Goal: Information Seeking & Learning: Understand process/instructions

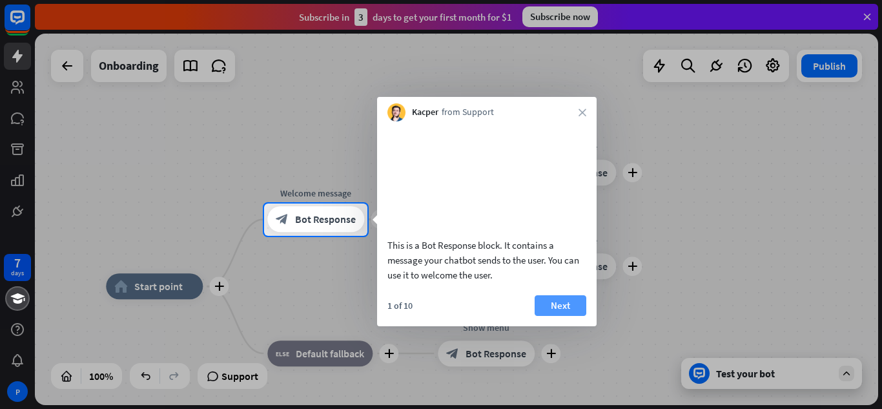
click at [570, 316] on button "Next" at bounding box center [561, 305] width 52 height 21
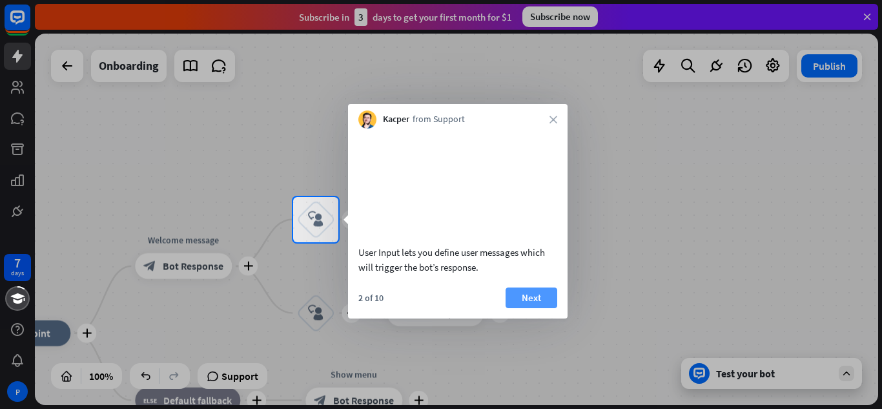
click at [539, 308] on button "Next" at bounding box center [532, 297] width 52 height 21
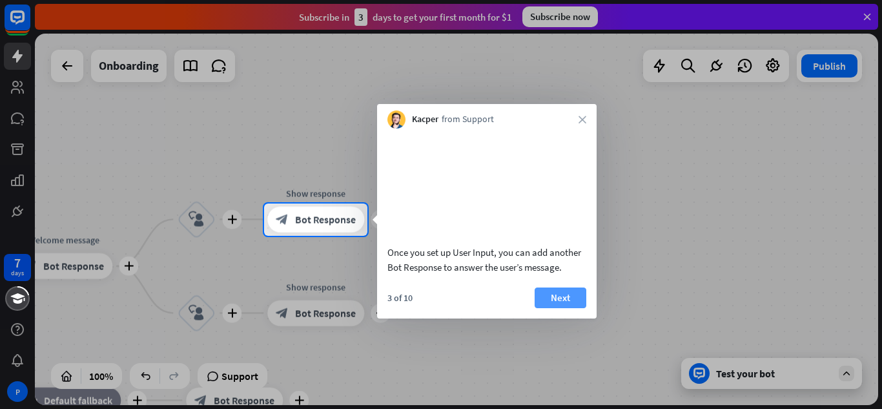
click at [549, 308] on button "Next" at bounding box center [561, 297] width 52 height 21
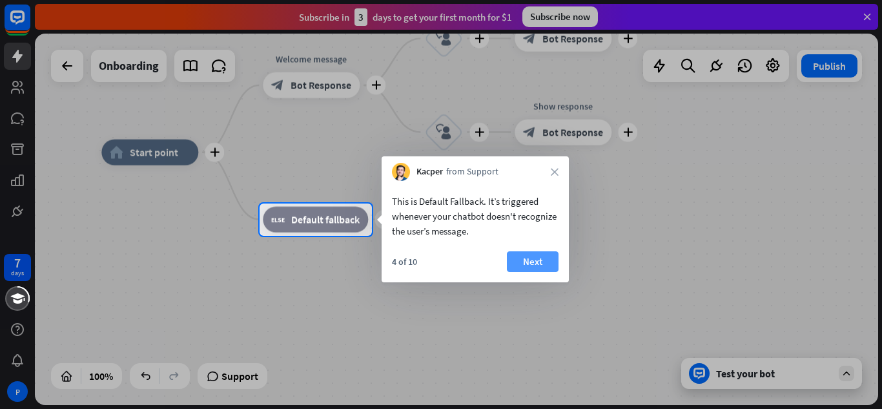
click at [527, 261] on button "Next" at bounding box center [533, 261] width 52 height 21
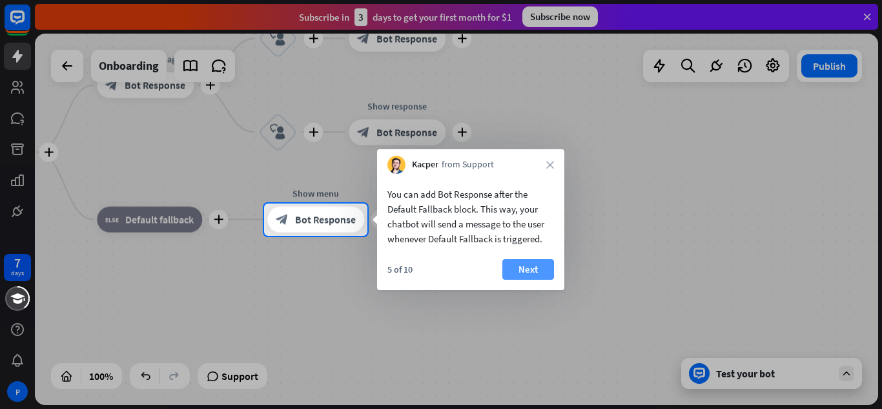
click at [510, 269] on button "Next" at bounding box center [529, 269] width 52 height 21
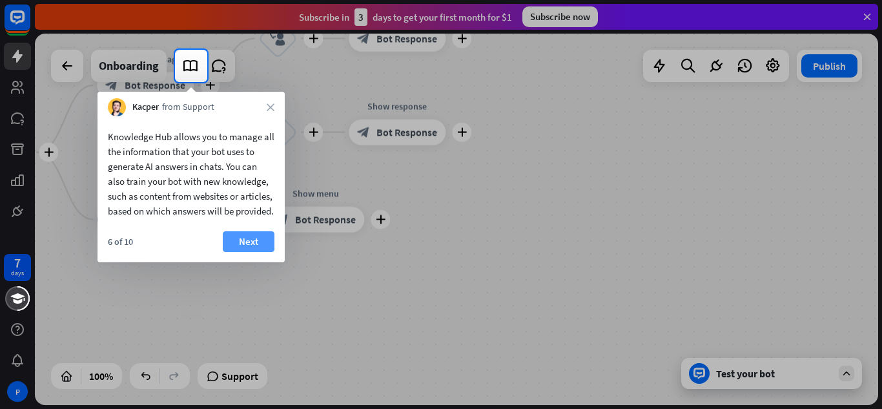
click at [249, 251] on button "Next" at bounding box center [249, 241] width 52 height 21
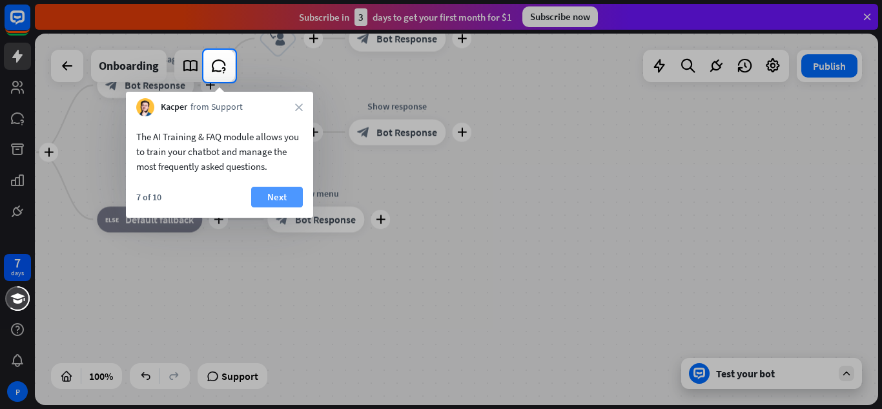
click at [278, 192] on button "Next" at bounding box center [277, 197] width 52 height 21
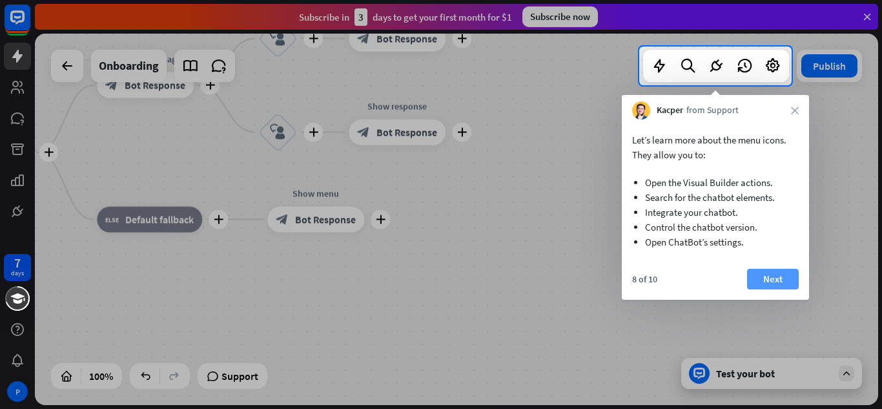
click at [779, 275] on button "Next" at bounding box center [773, 279] width 52 height 21
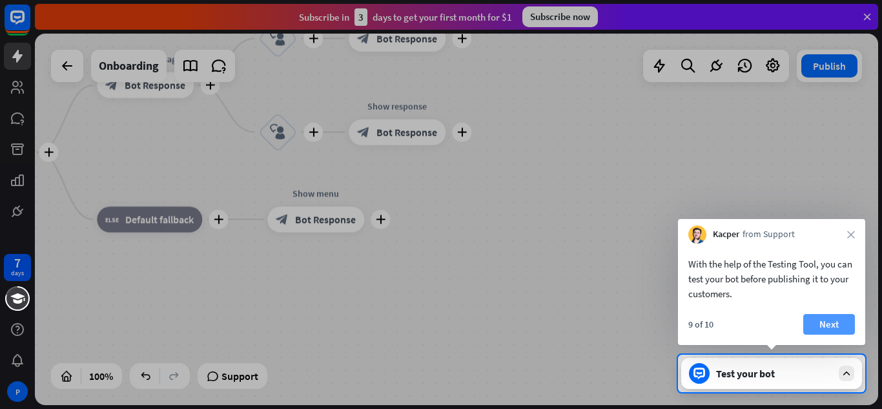
click at [824, 328] on button "Next" at bounding box center [830, 324] width 52 height 21
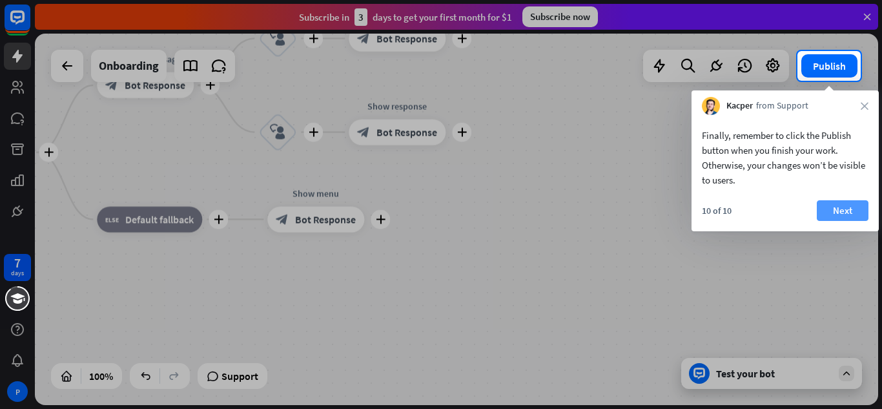
click at [847, 205] on button "Next" at bounding box center [843, 210] width 52 height 21
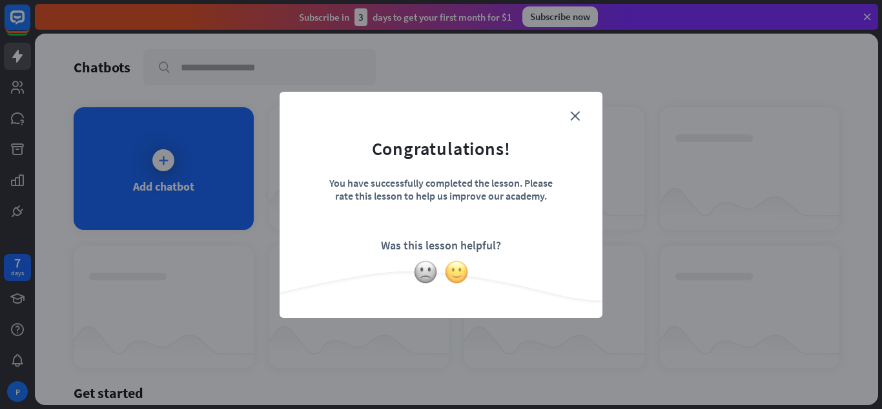
click at [455, 272] on img at bounding box center [456, 272] width 25 height 25
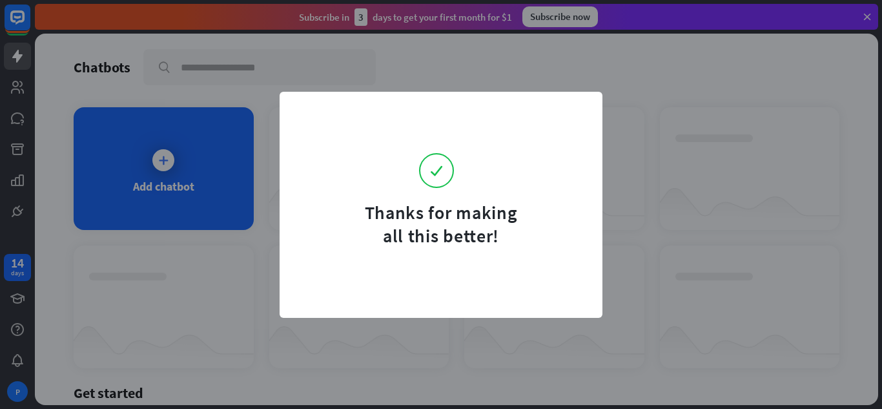
click at [541, 138] on form "Thanks for making all this better!" at bounding box center [441, 178] width 291 height 140
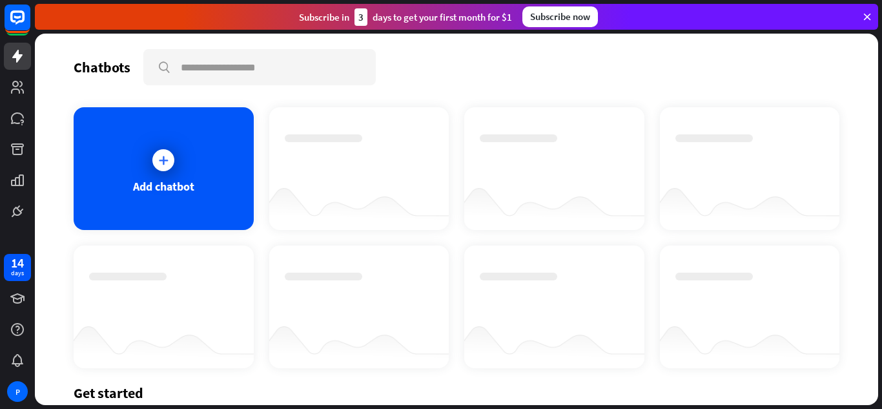
click at [660, 245] on div "Thanks for making all this better!" at bounding box center [441, 204] width 882 height 409
